Goal: Task Accomplishment & Management: Use online tool/utility

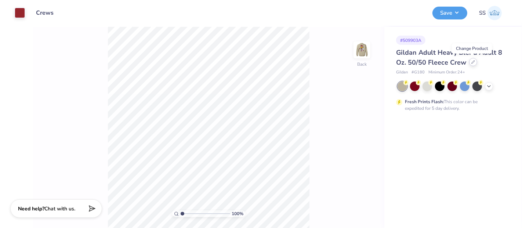
click at [474, 62] on icon at bounding box center [474, 62] width 4 height 4
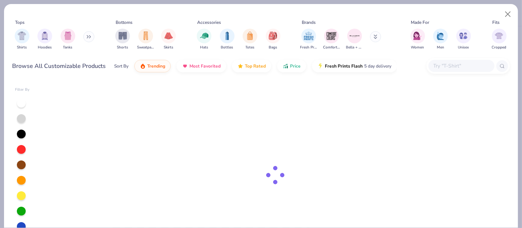
click at [462, 67] on input "text" at bounding box center [461, 66] width 57 height 8
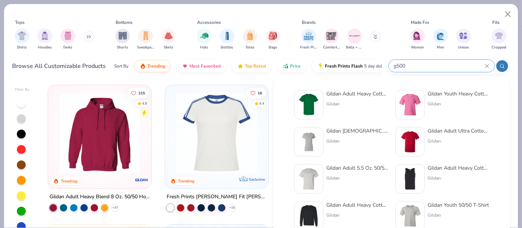
type input "g500"
click at [331, 95] on div "Gildan Adult Heavy Cotton T-Shirt" at bounding box center [358, 94] width 62 height 8
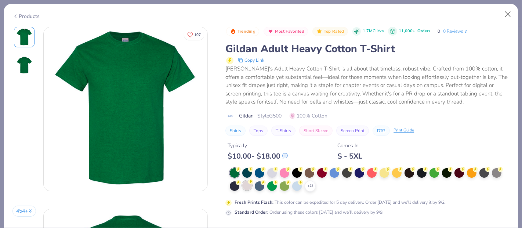
click at [246, 186] on div at bounding box center [247, 186] width 10 height 10
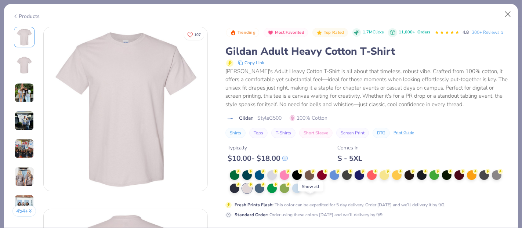
click at [309, 191] on icon at bounding box center [310, 189] width 6 height 6
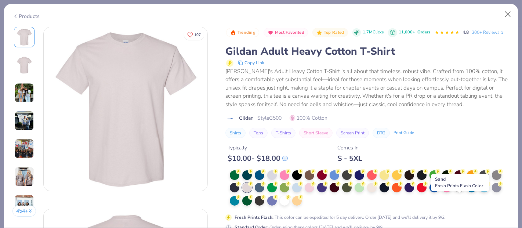
click at [463, 192] on div at bounding box center [460, 187] width 10 height 10
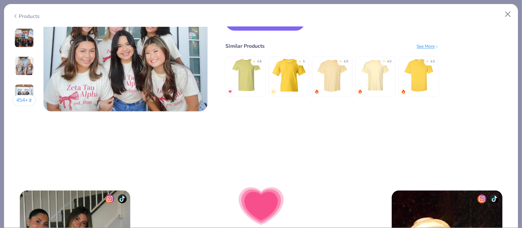
scroll to position [1159, 0]
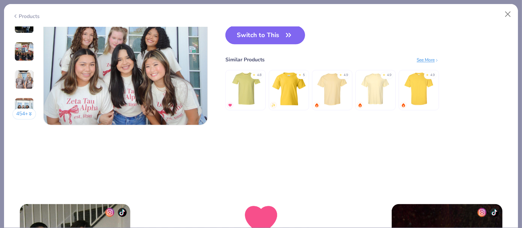
click at [273, 39] on button "Switch to This" at bounding box center [266, 35] width 80 height 18
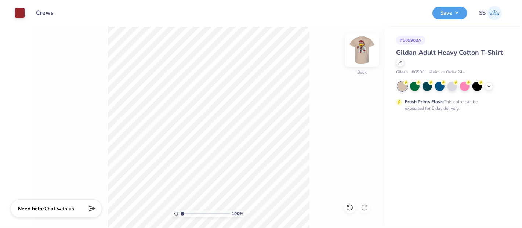
click at [363, 51] on img at bounding box center [362, 49] width 29 height 29
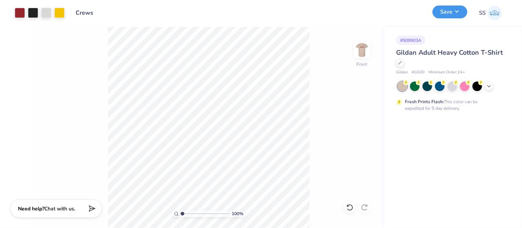
click at [451, 12] on button "Save" at bounding box center [450, 12] width 35 height 13
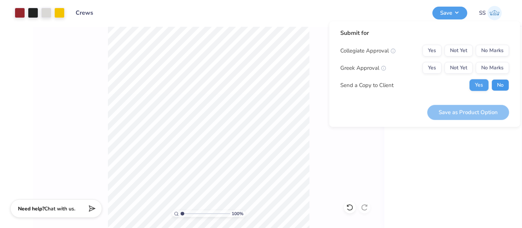
click at [497, 84] on button "No" at bounding box center [501, 85] width 18 height 12
click at [468, 66] on button "Not Yet" at bounding box center [459, 68] width 28 height 12
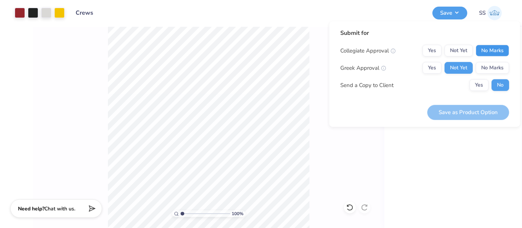
click at [500, 48] on button "No Marks" at bounding box center [492, 51] width 33 height 12
click at [478, 107] on button "Save as Product Option" at bounding box center [469, 112] width 82 height 15
